Goal: Task Accomplishment & Management: Use online tool/utility

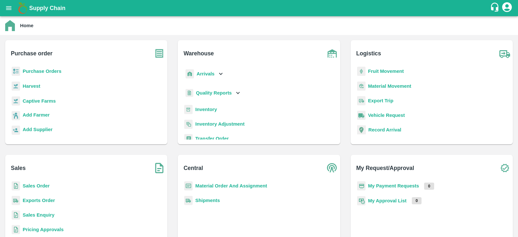
click at [28, 71] on b "Purchase Orders" at bounding box center [42, 71] width 39 height 5
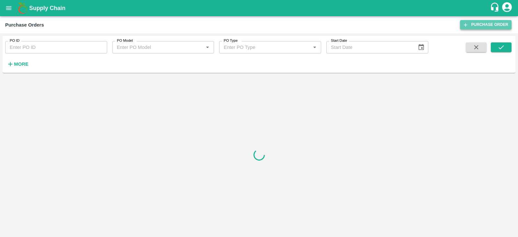
click at [493, 27] on link "Purchase Order" at bounding box center [485, 24] width 51 height 9
